Goal: Task Accomplishment & Management: Complete application form

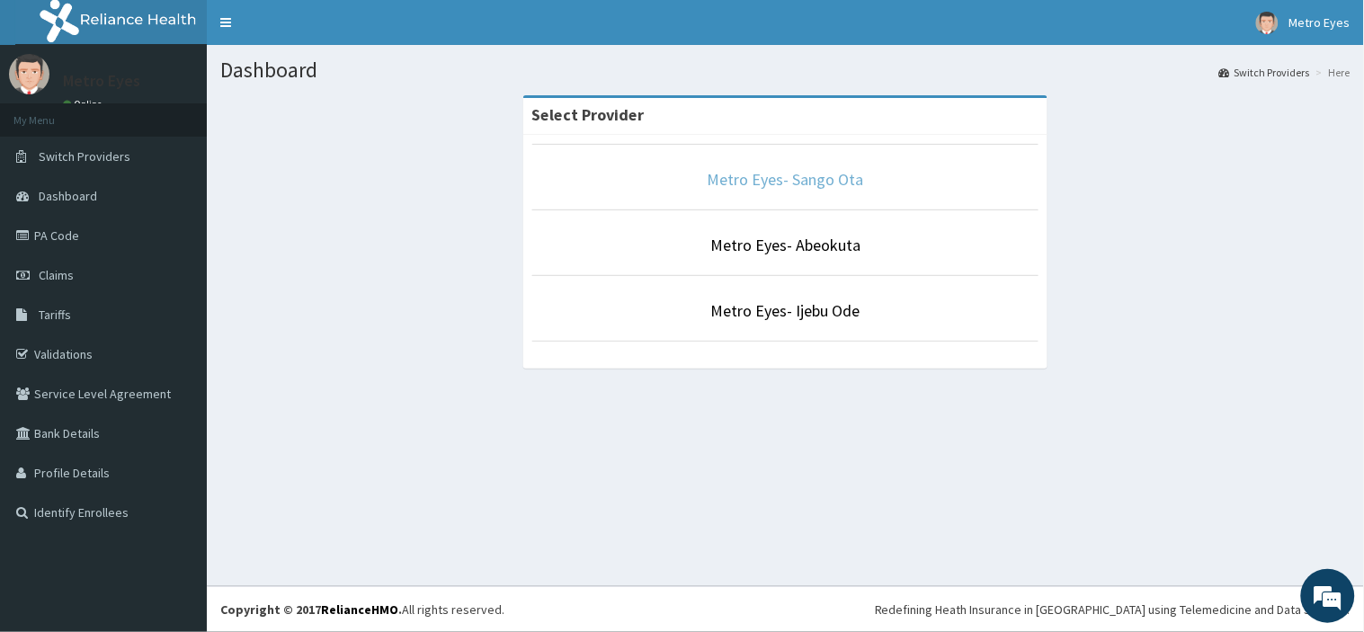
click at [722, 180] on link "Metro Eyes- Sango Ota" at bounding box center [786, 179] width 156 height 21
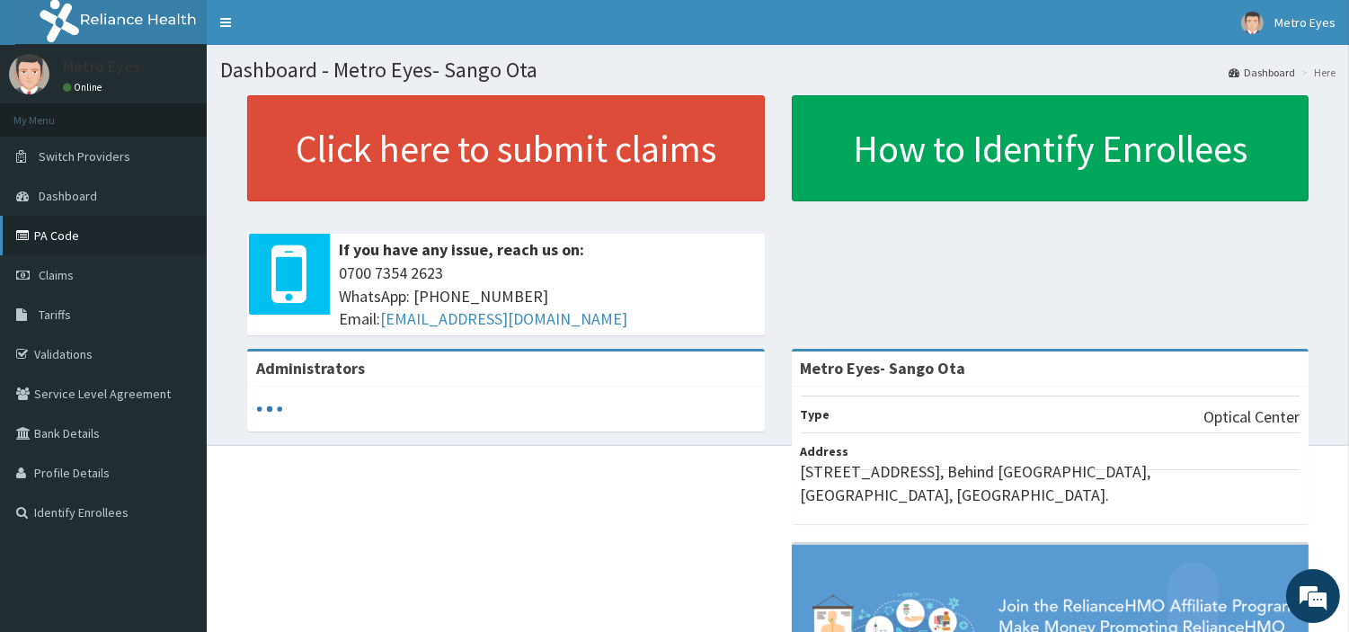
click at [54, 243] on link "PA Code" at bounding box center [103, 236] width 207 height 40
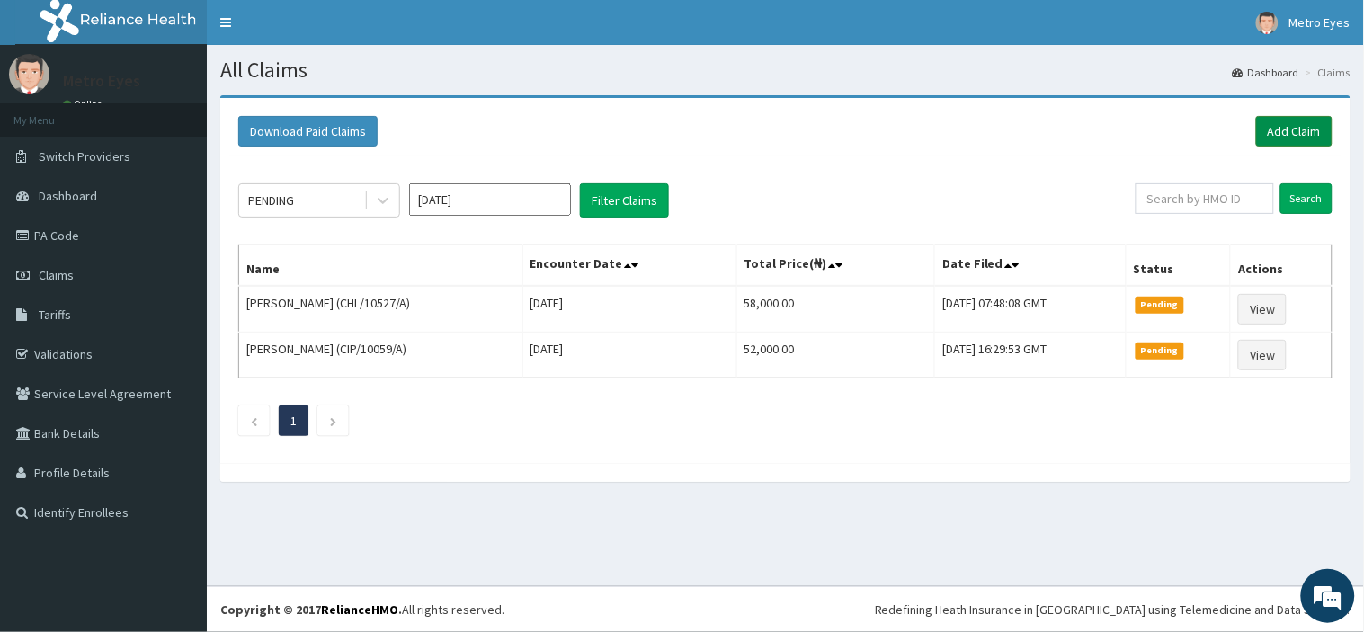
click at [1289, 135] on link "Add Claim" at bounding box center [1294, 131] width 76 height 31
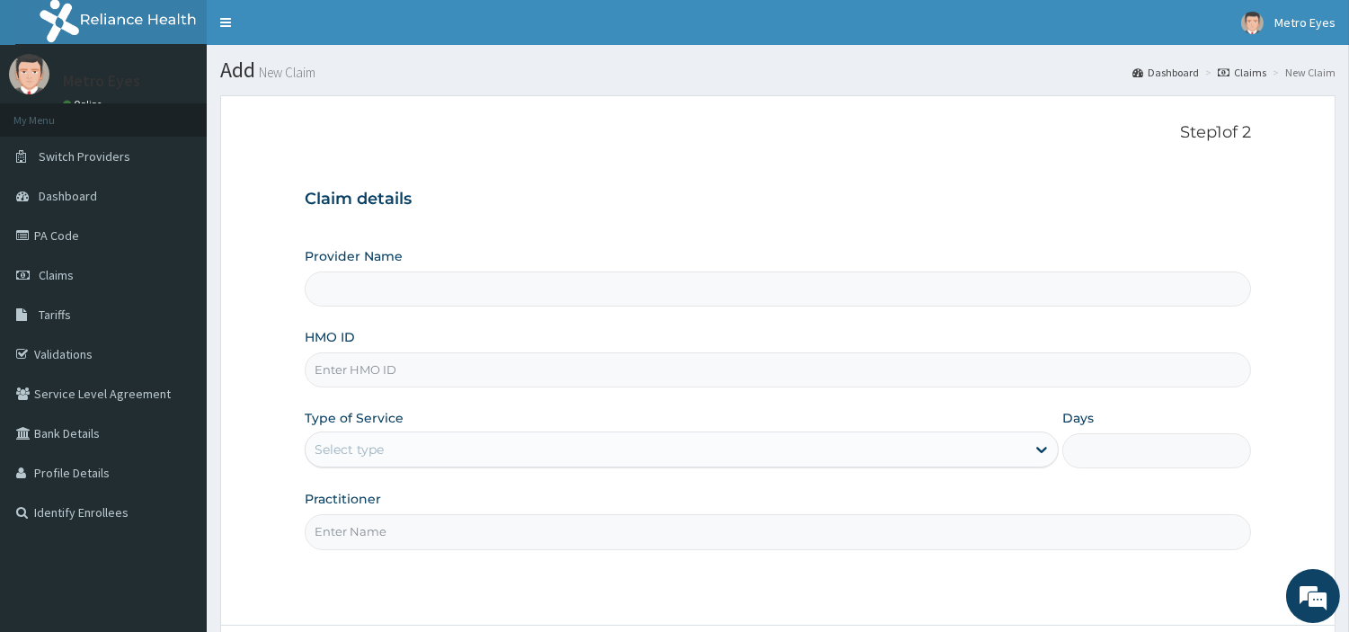
click at [502, 361] on input "HMO ID" at bounding box center [778, 369] width 947 height 35
type input "Metro Eyes- Sango Ota"
paste input "ELN/10219/E"
type input "ELN/10219/E"
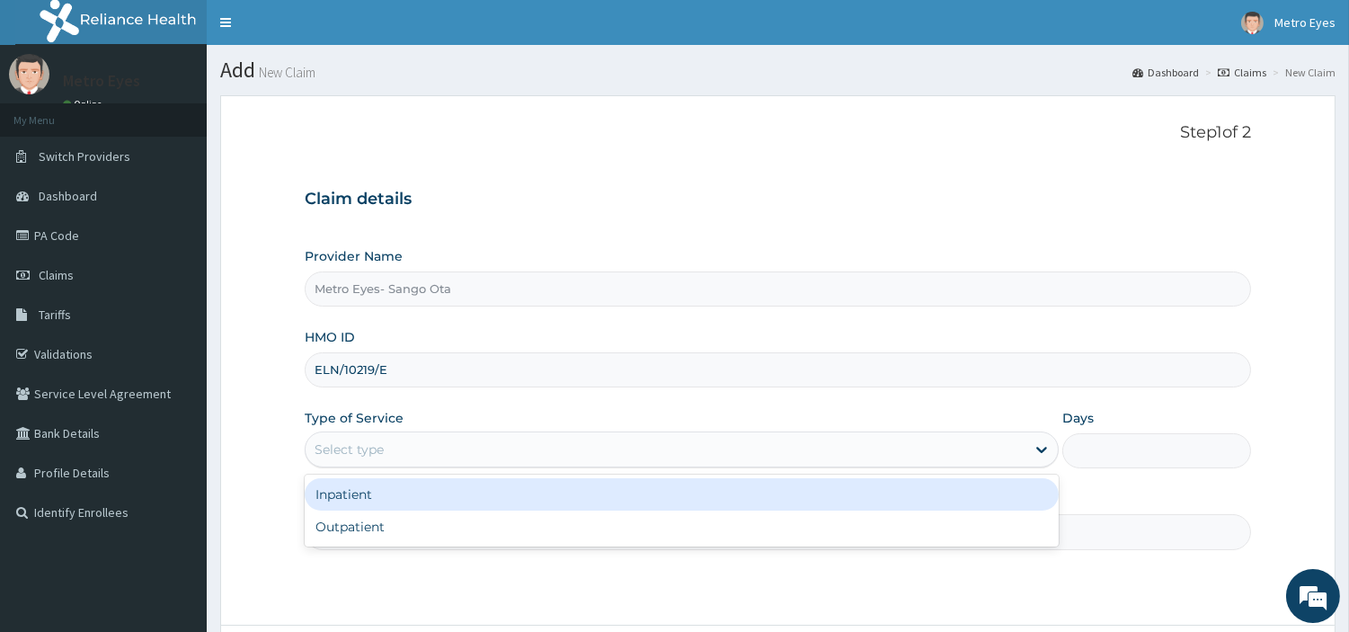
click at [523, 453] on div "Select type" at bounding box center [666, 449] width 720 height 29
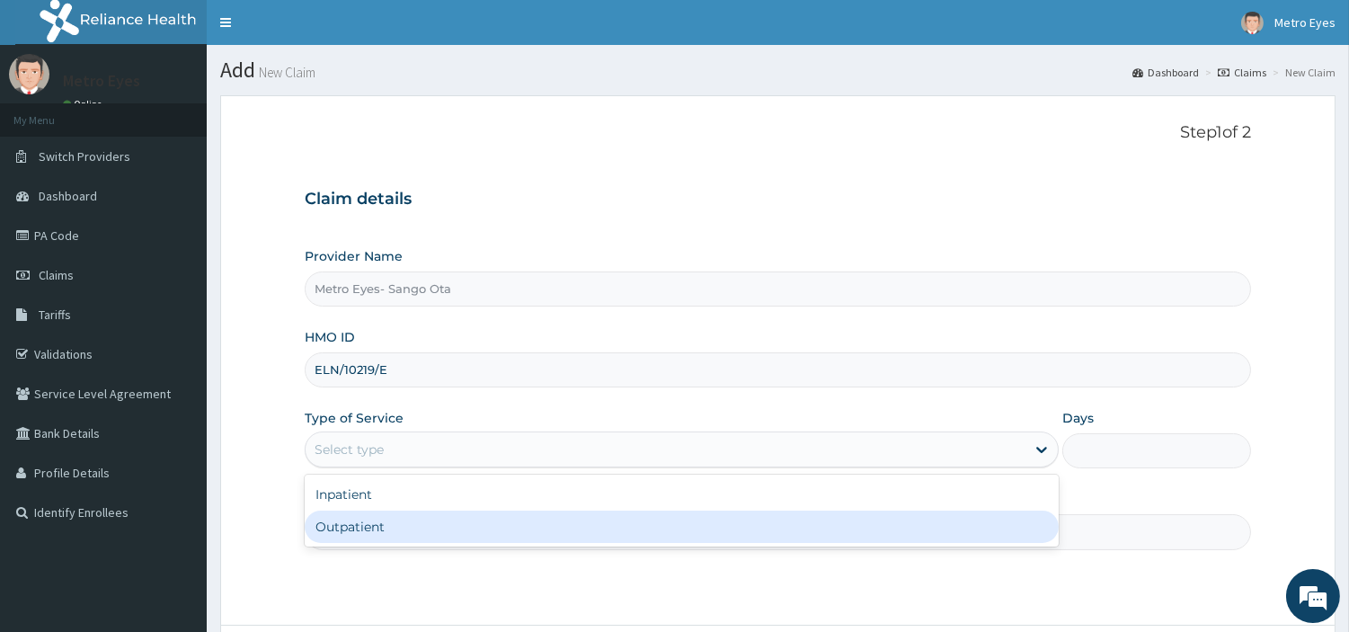
click at [403, 536] on div "Outpatient" at bounding box center [682, 527] width 754 height 32
type input "1"
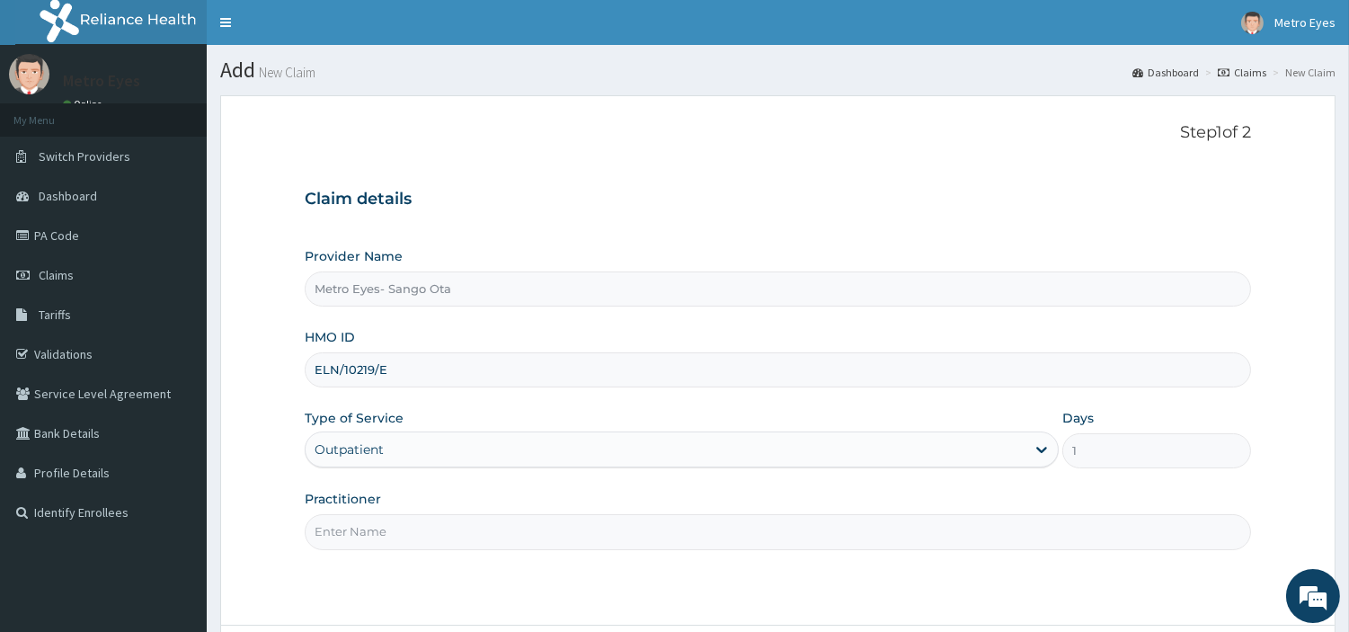
click at [480, 535] on input "Practitioner" at bounding box center [778, 531] width 947 height 35
type input "dr precious"
click at [832, 569] on div "Step 1 of 2 Claim details Provider Name Metro Eyes- Sango Ota HMO ID ELN/10219/…" at bounding box center [778, 360] width 947 height 474
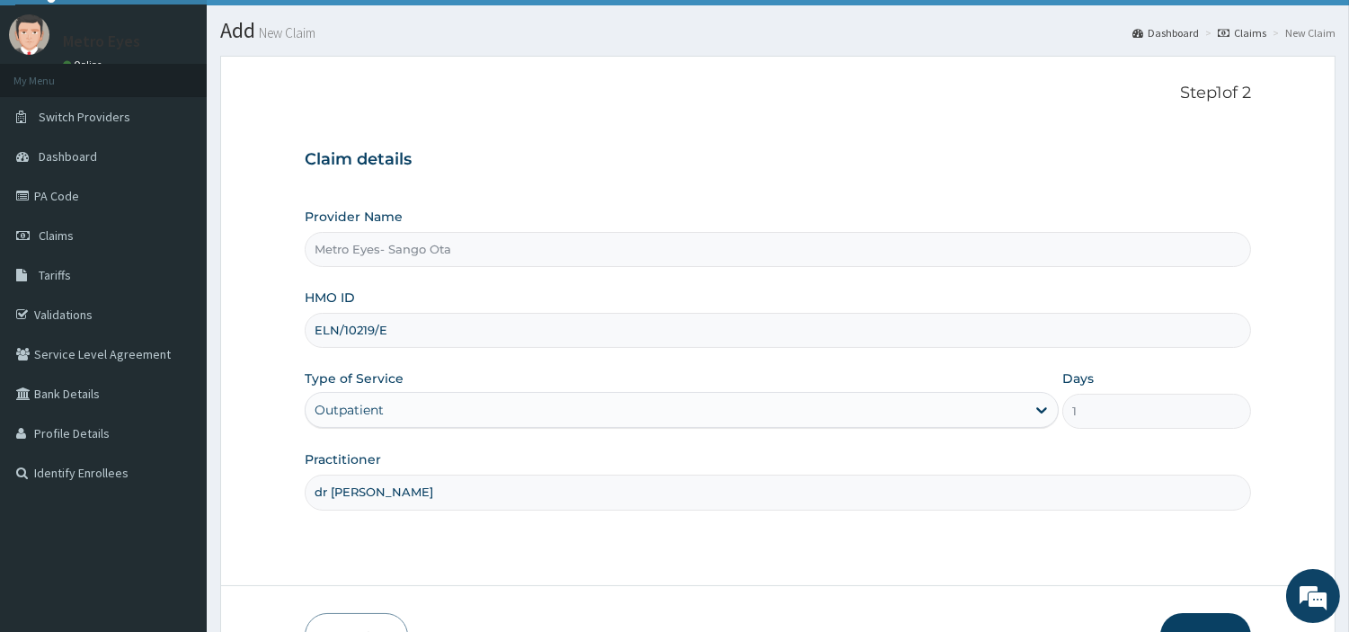
scroll to position [155, 0]
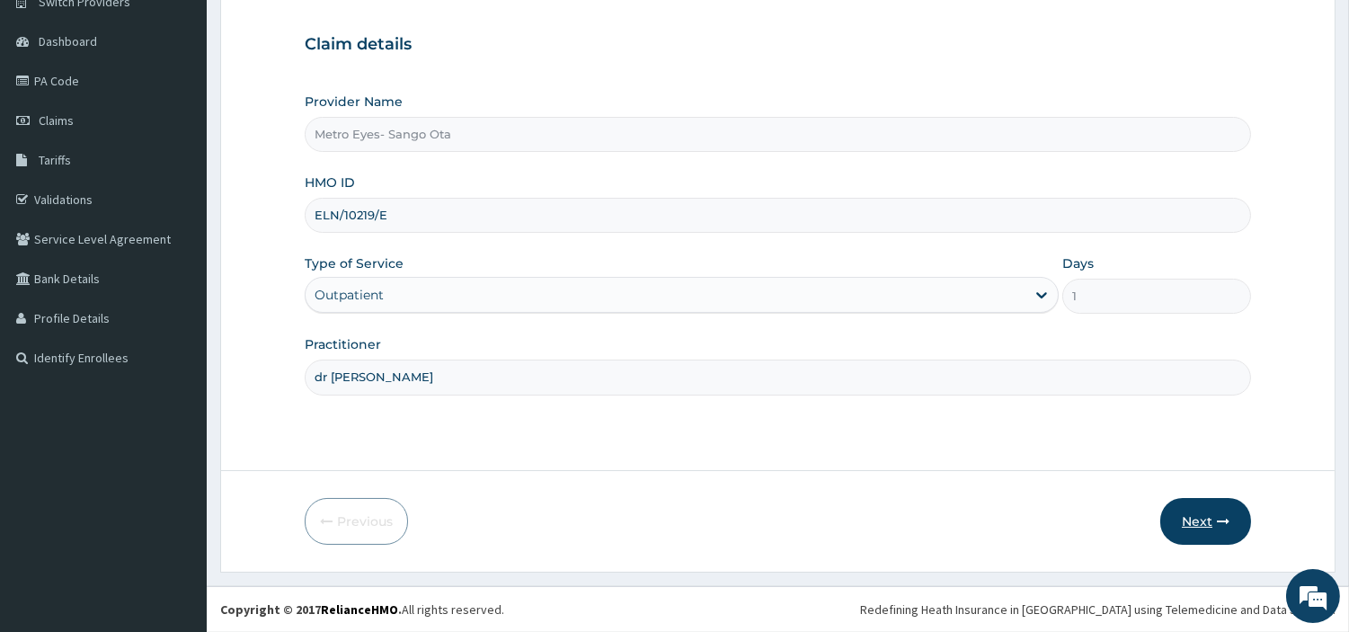
click at [1197, 515] on button "Next" at bounding box center [1206, 521] width 91 height 47
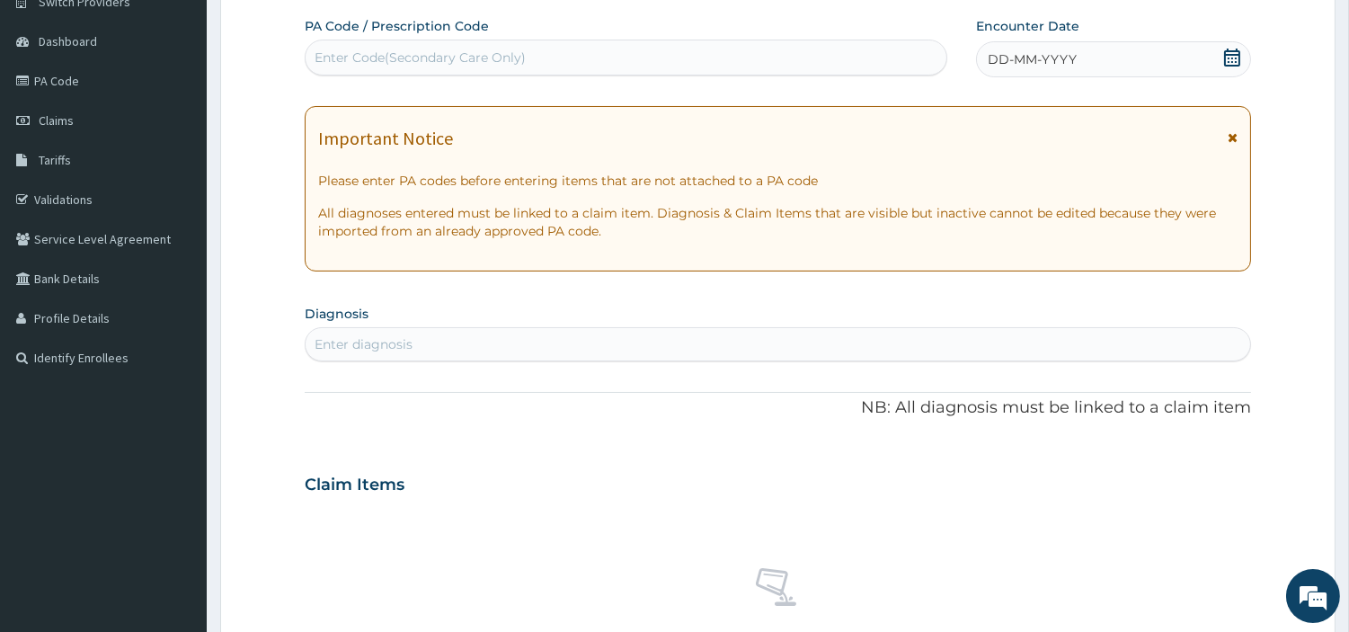
click at [491, 43] on div "Enter Code(Secondary Care Only)" at bounding box center [626, 57] width 641 height 29
type input "PA/D9AFCE"
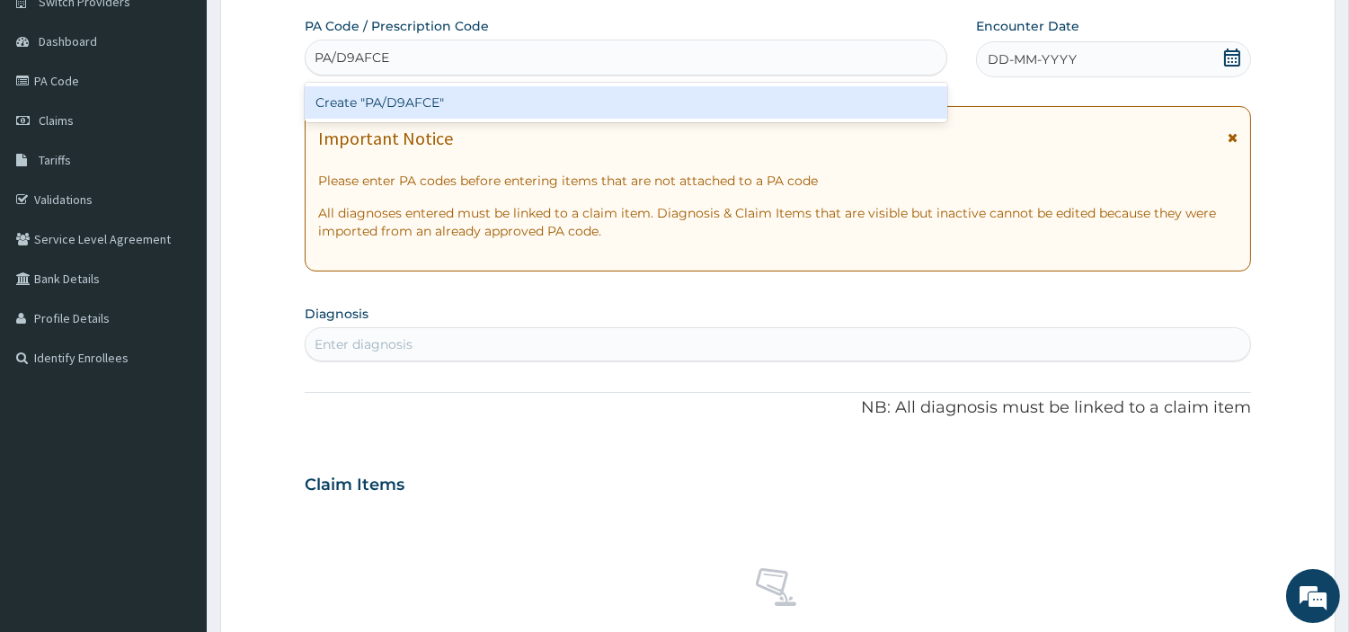
click at [457, 90] on div "Create "PA/D9AFCE"" at bounding box center [626, 102] width 643 height 32
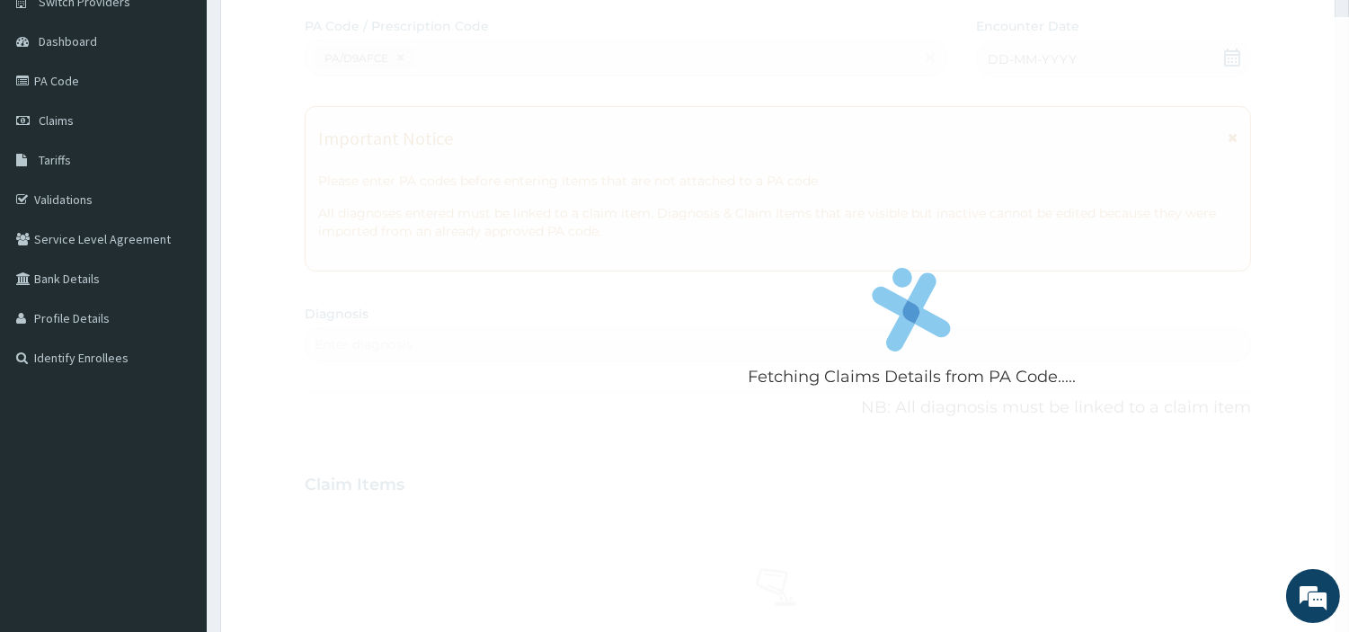
click at [701, 230] on div "Fetching Claims Details from PA Code....." at bounding box center [912, 333] width 1215 height 632
click at [785, 239] on div "Fetching Claims Details from PA Code....." at bounding box center [912, 333] width 1215 height 632
click at [85, 114] on link "Claims" at bounding box center [103, 121] width 207 height 40
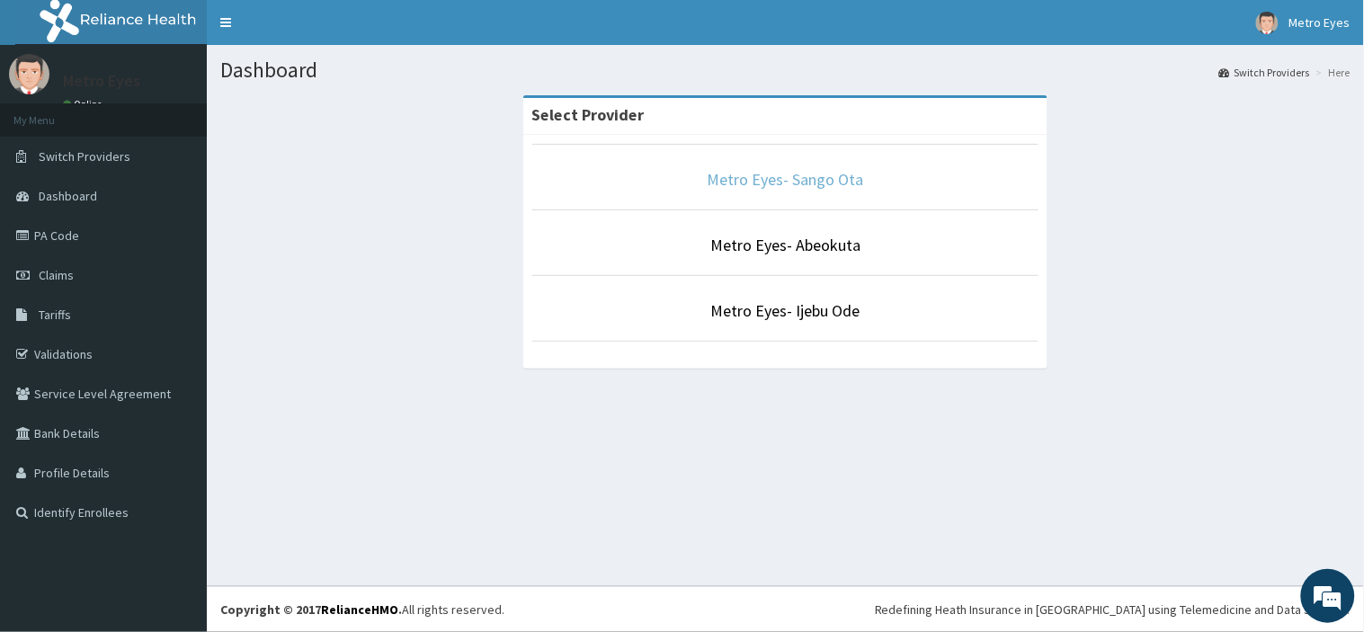
click at [796, 184] on link "Metro Eyes- Sango Ota" at bounding box center [786, 179] width 156 height 21
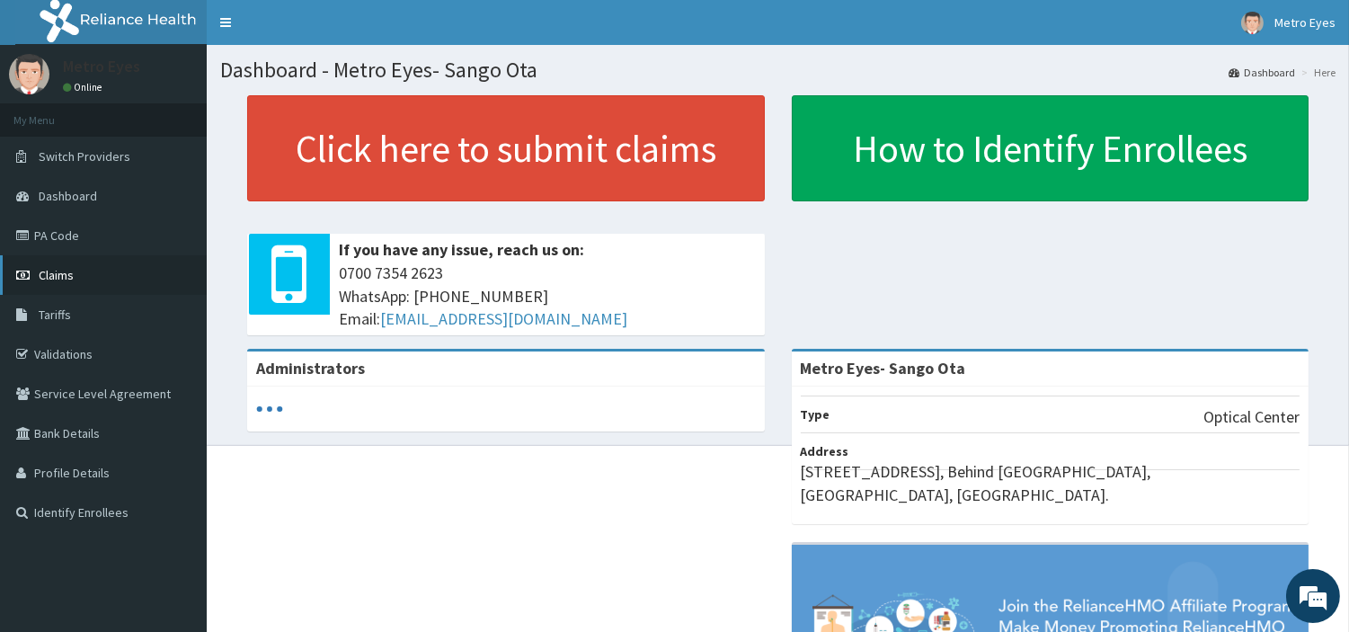
click at [87, 281] on link "Claims" at bounding box center [103, 275] width 207 height 40
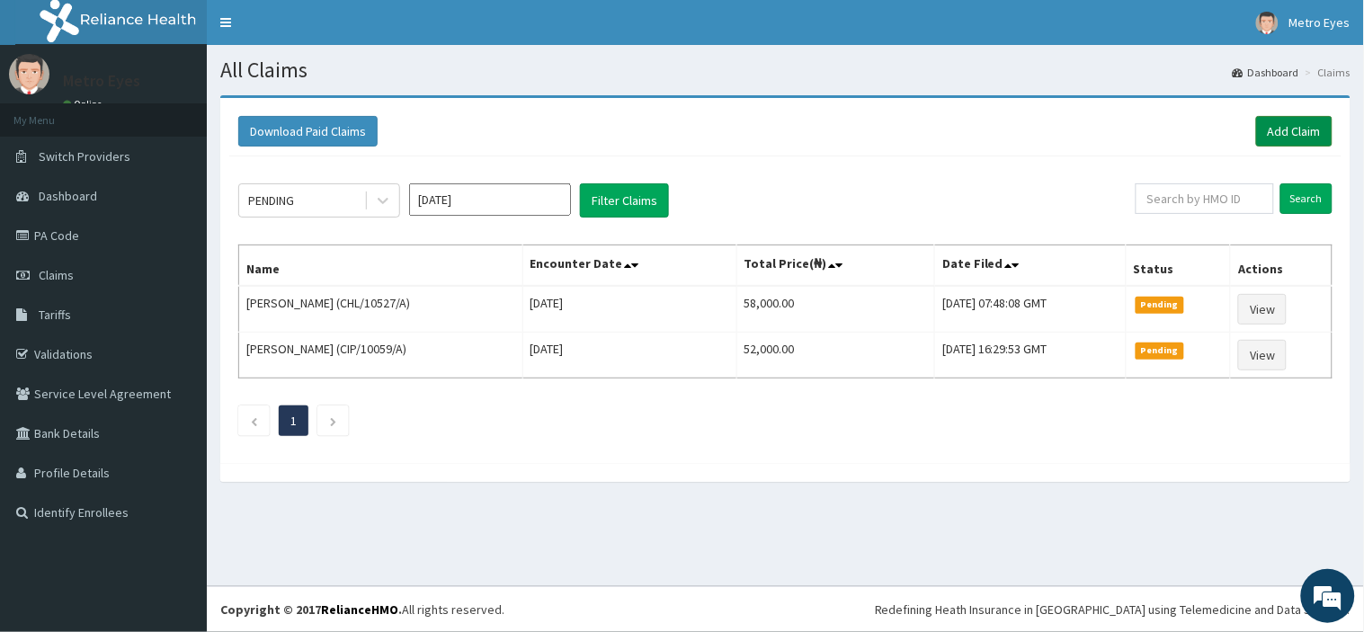
click at [1281, 126] on link "Add Claim" at bounding box center [1294, 131] width 76 height 31
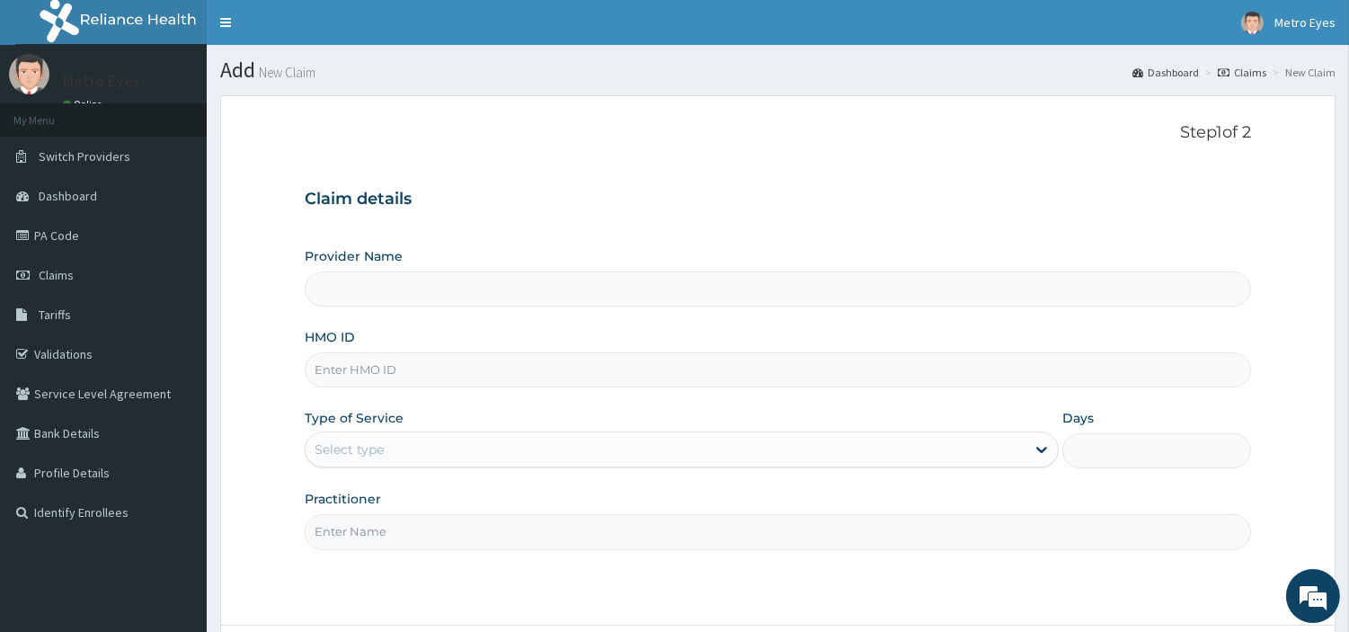
type input "Metro Eyes- Sango Ota"
click at [654, 366] on input "HMO ID" at bounding box center [778, 369] width 947 height 35
paste input "ELN/10219/E"
type input "ELN/10219/E"
click at [418, 432] on div "Select type" at bounding box center [682, 450] width 754 height 36
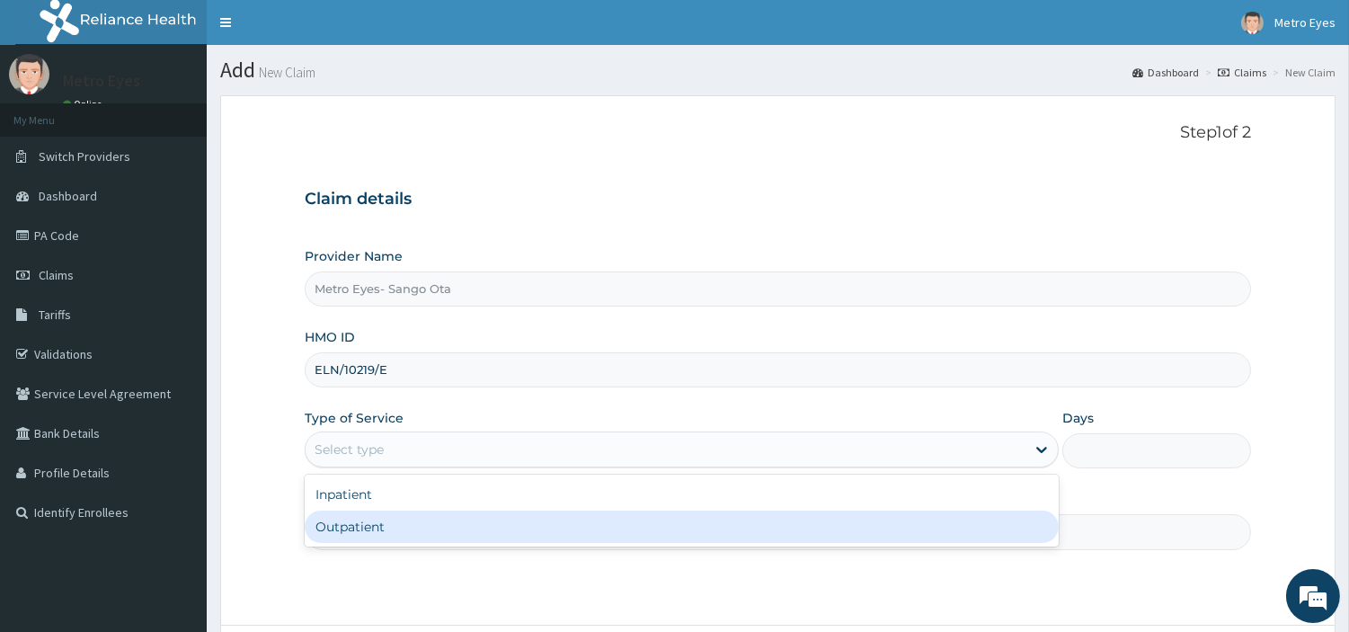
click at [356, 527] on div "Outpatient" at bounding box center [682, 527] width 754 height 32
type input "1"
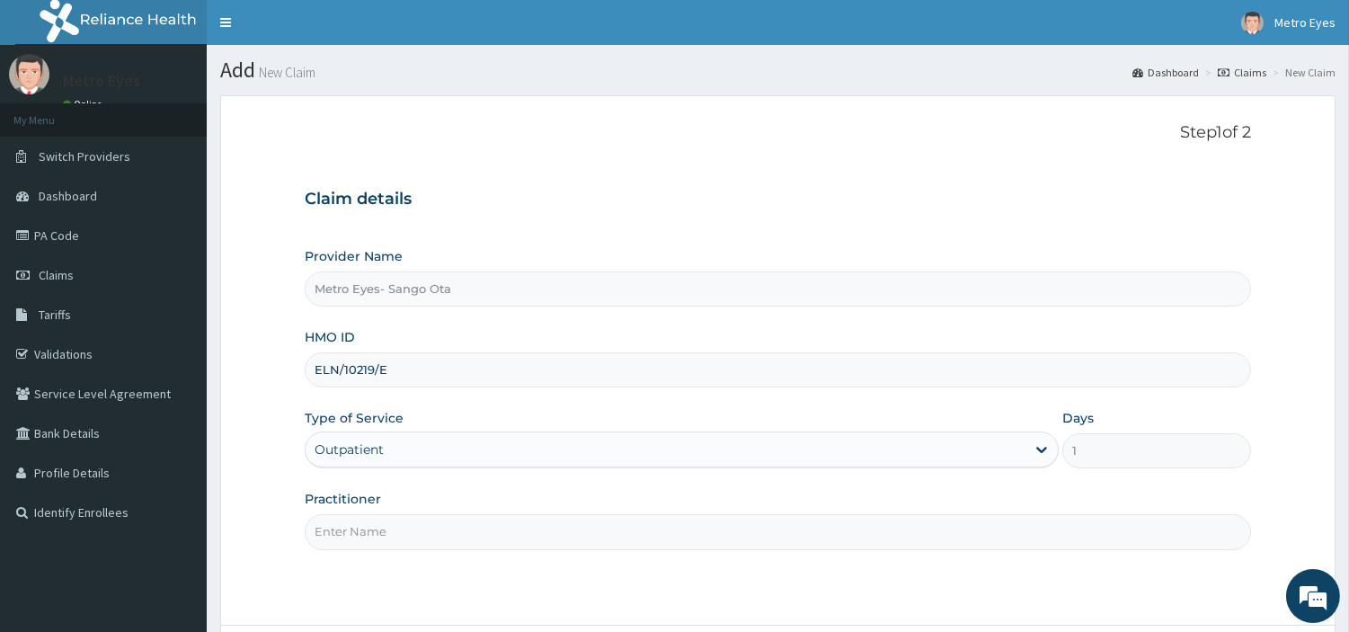
click at [447, 522] on input "Practitioner" at bounding box center [778, 531] width 947 height 35
type input "dr precious"
click at [639, 488] on div "Provider Name Metro Eyes- Sango Ota HMO ID ELN/10219/E Type of Service Outpatie…" at bounding box center [778, 398] width 947 height 302
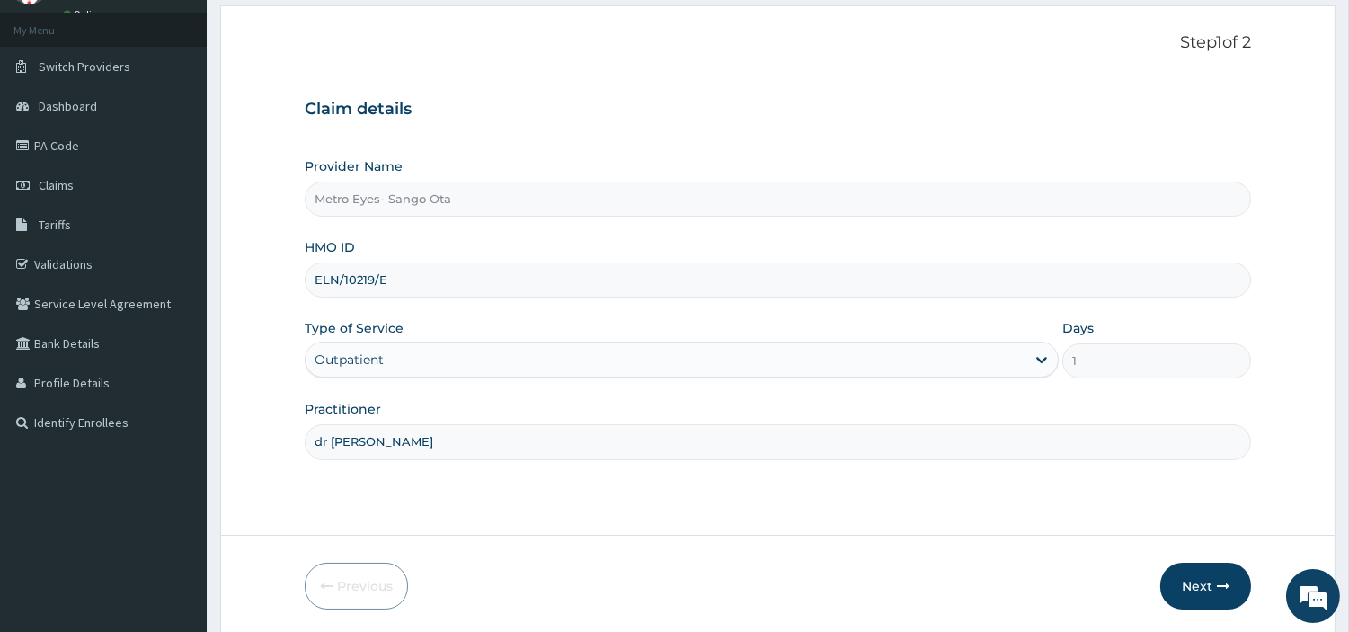
scroll to position [155, 0]
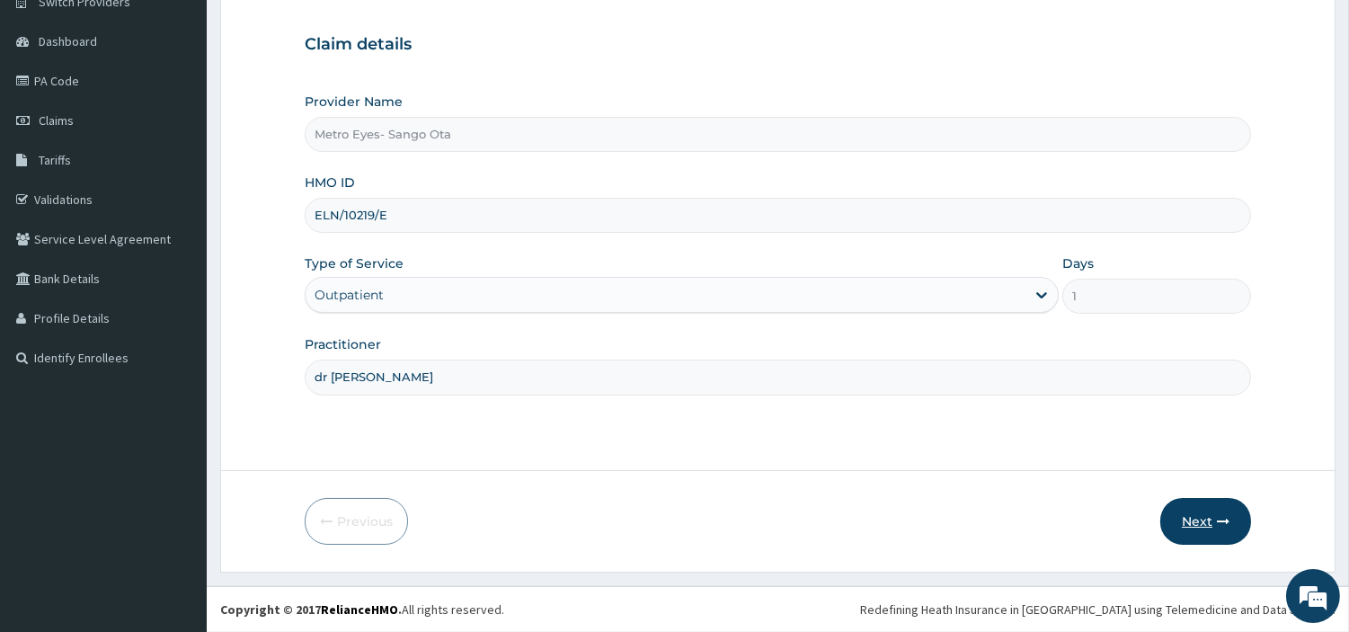
click at [1199, 525] on button "Next" at bounding box center [1206, 521] width 91 height 47
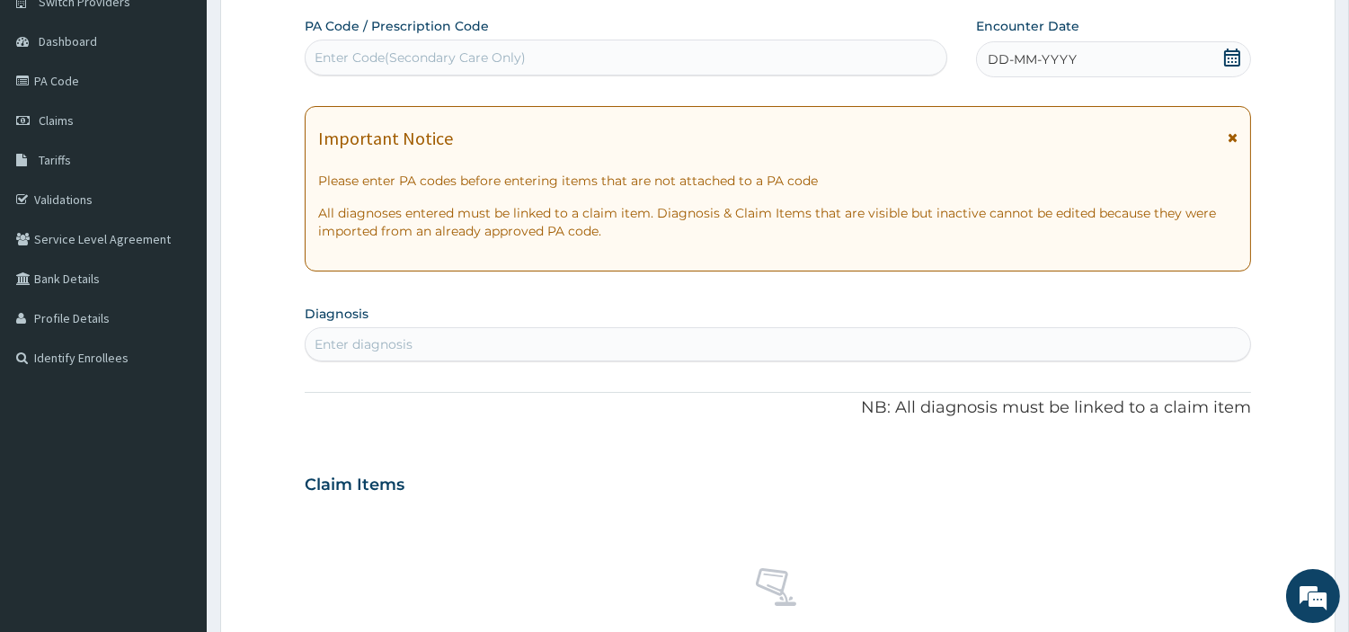
click at [400, 58] on div "Enter Code(Secondary Care Only)" at bounding box center [420, 58] width 211 height 18
type input "PA/D9AFCE"
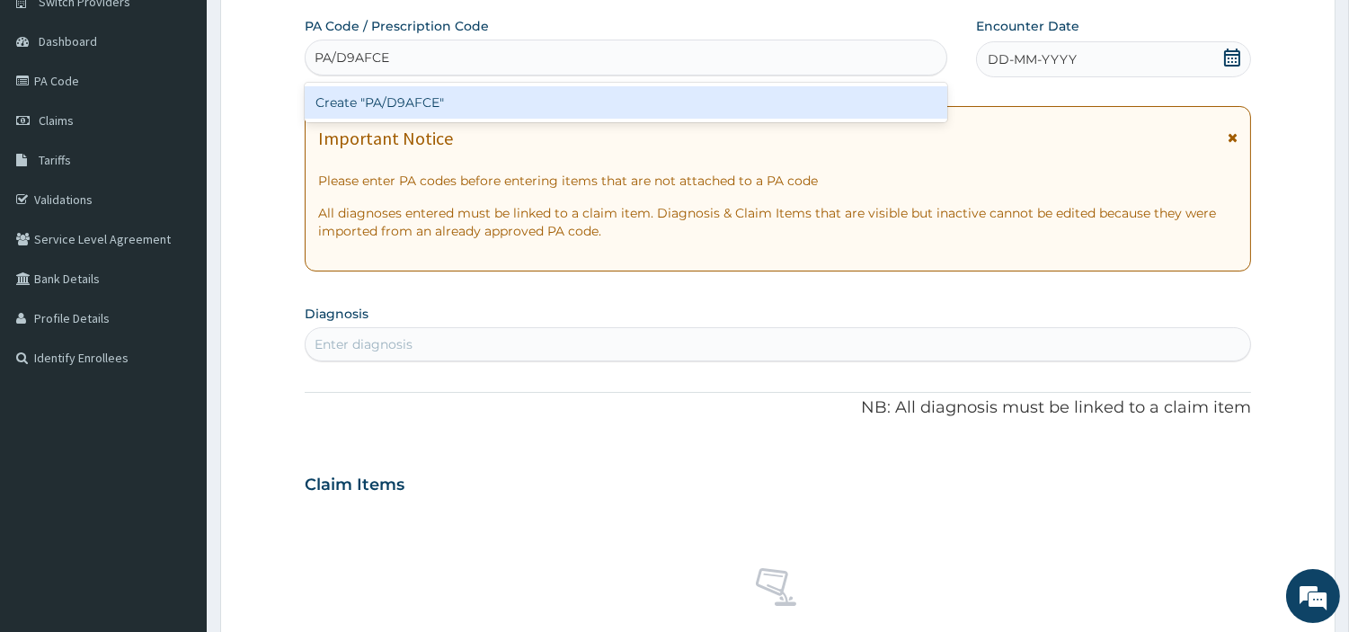
click at [410, 99] on div "Create "PA/D9AFCE"" at bounding box center [626, 102] width 643 height 32
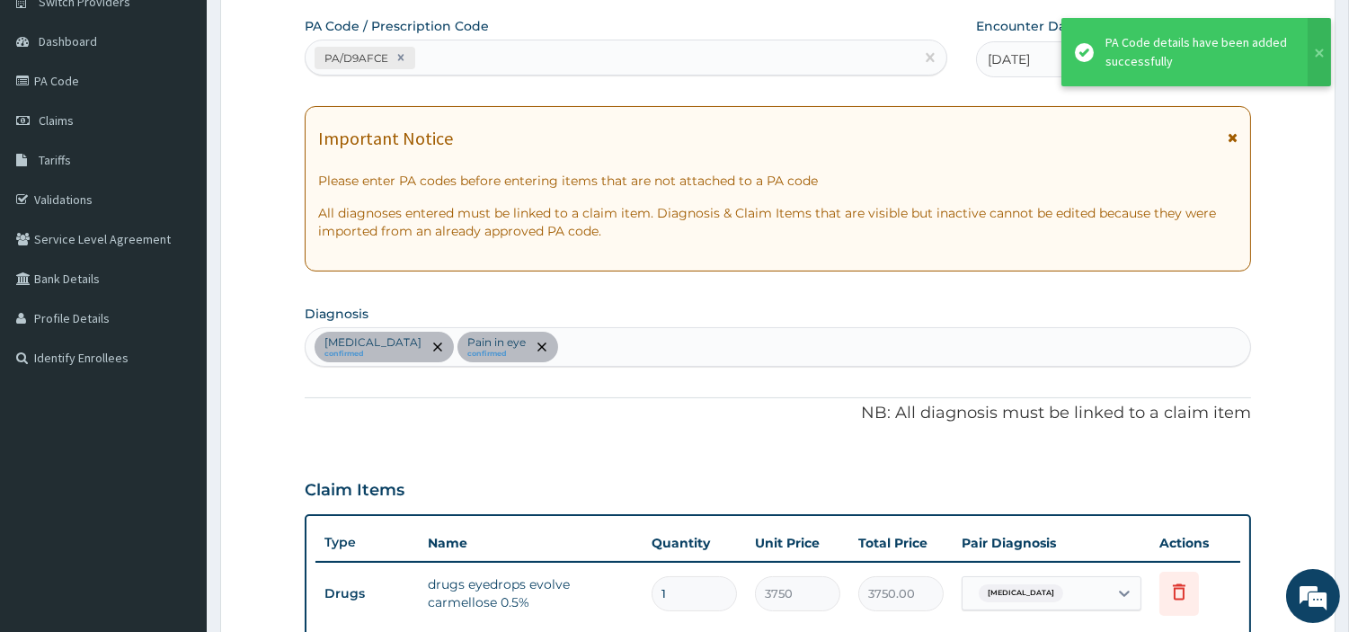
scroll to position [618, 0]
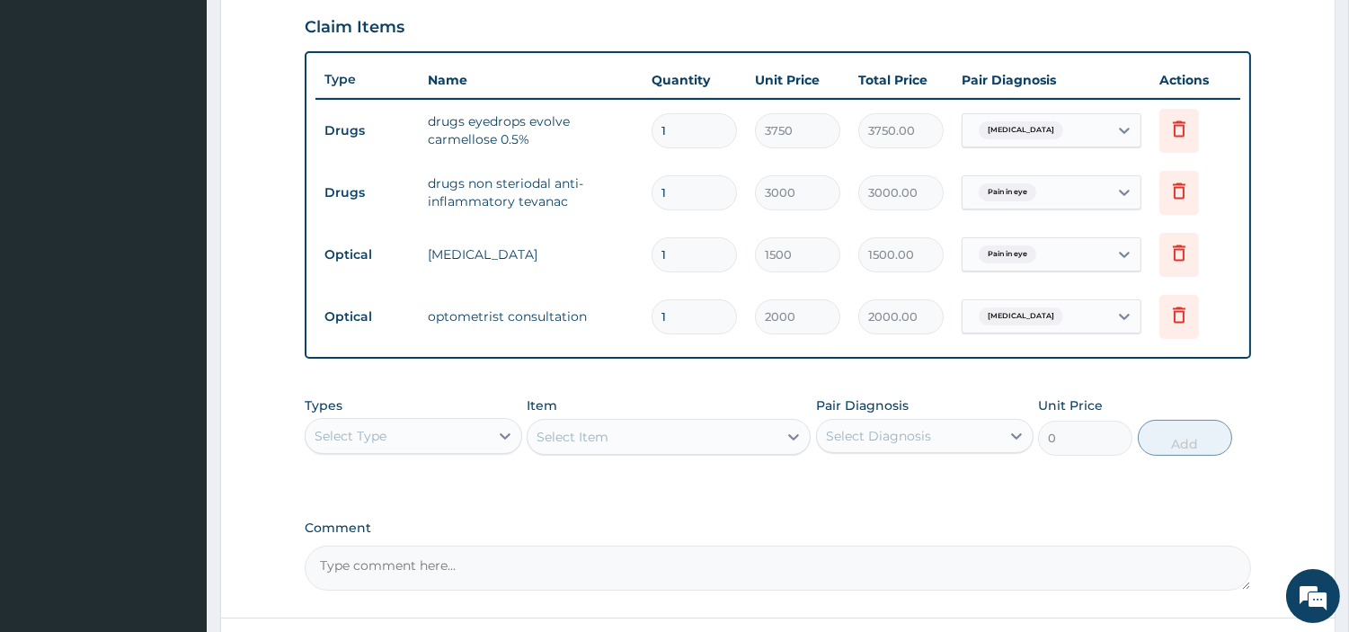
click at [672, 509] on div "PA Code / Prescription Code PA/D9AFCE Encounter Date 15-08-2025 Important Notic…" at bounding box center [778, 72] width 947 height 1037
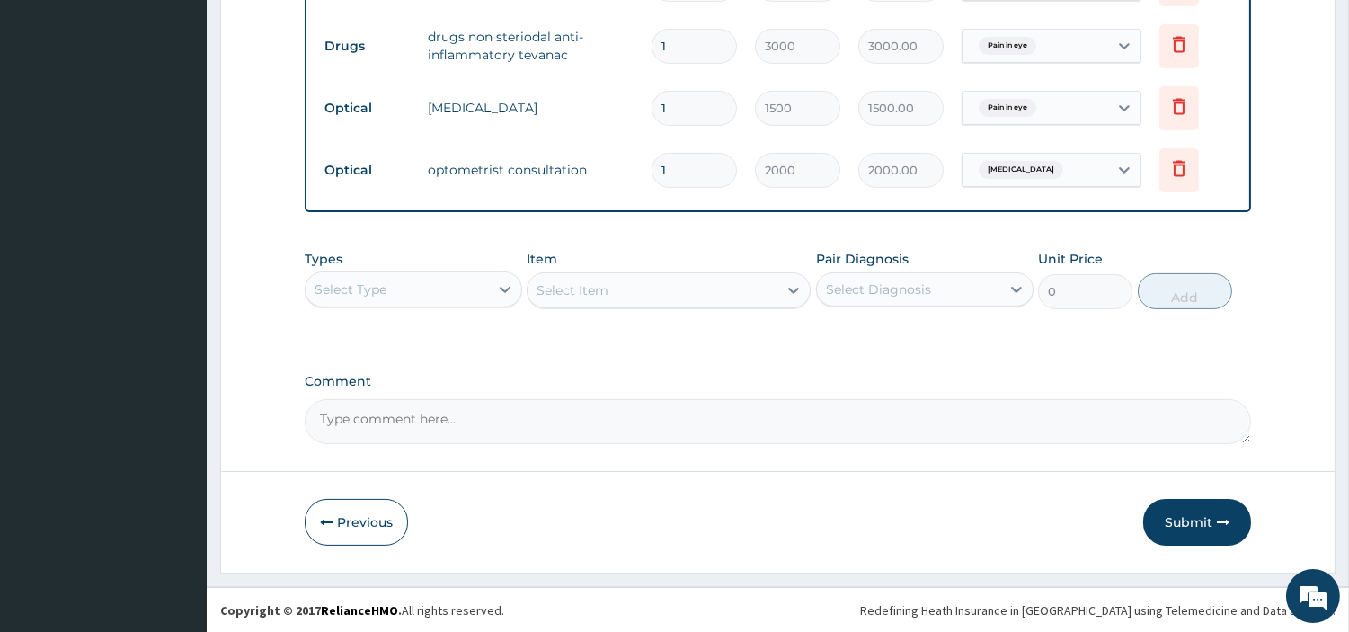
scroll to position [765, 0]
click at [1182, 521] on button "Submit" at bounding box center [1198, 521] width 108 height 47
